Goal: Task Accomplishment & Management: Manage account settings

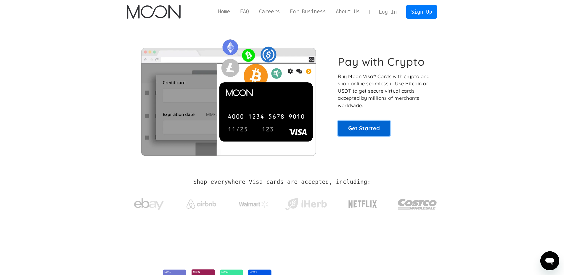
click at [374, 130] on link "Get Started" at bounding box center [364, 128] width 52 height 15
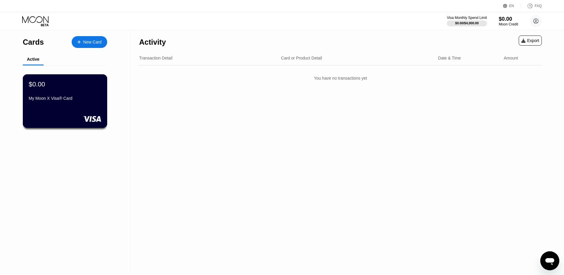
click at [93, 107] on div "$0.00 My Moon X Visa® Card" at bounding box center [65, 101] width 85 height 54
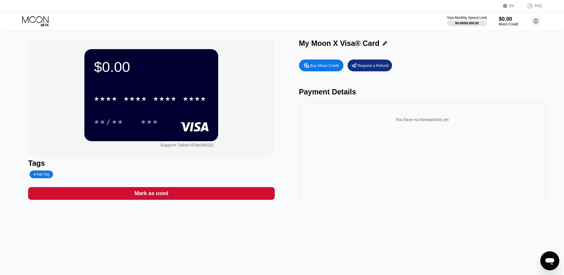
click at [114, 66] on div "$0.00" at bounding box center [151, 67] width 115 height 17
click at [167, 74] on div "$0.00" at bounding box center [151, 67] width 115 height 17
click at [507, 20] on div "$0.00" at bounding box center [509, 19] width 20 height 6
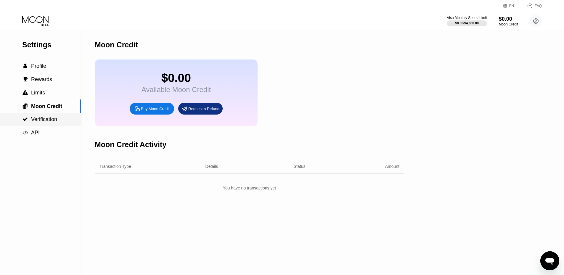
click at [51, 120] on span "Verification" at bounding box center [44, 119] width 26 height 6
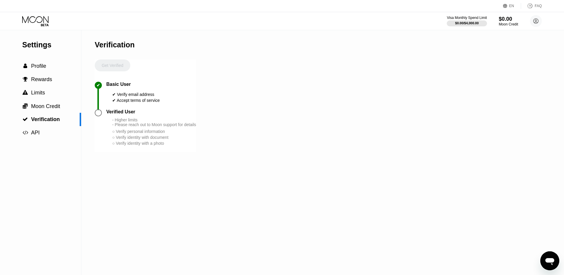
drag, startPoint x: 111, startPoint y: 143, endPoint x: 163, endPoint y: 150, distance: 52.5
click at [164, 146] on div "Verified User - Higher limits - Please reach out to Moon support for details ○ …" at bounding box center [151, 127] width 90 height 37
drag, startPoint x: 164, startPoint y: 158, endPoint x: 130, endPoint y: 154, distance: 34.0
click at [130, 152] on div "Verified User - Higher limits - Please reach out to Moon support for details ○ …" at bounding box center [145, 130] width 101 height 43
drag, startPoint x: 165, startPoint y: 152, endPoint x: 108, endPoint y: 144, distance: 57.7
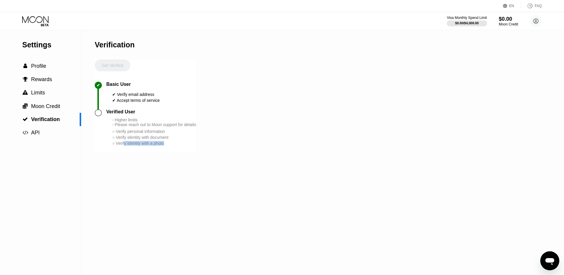
click at [124, 146] on div "○ Verify identity with a photo" at bounding box center [154, 143] width 84 height 5
click at [184, 146] on div "○ Verify identity with a photo" at bounding box center [154, 143] width 84 height 5
click at [149, 140] on div "○ Verify identity with document" at bounding box center [154, 137] width 84 height 5
